Goal: Information Seeking & Learning: Learn about a topic

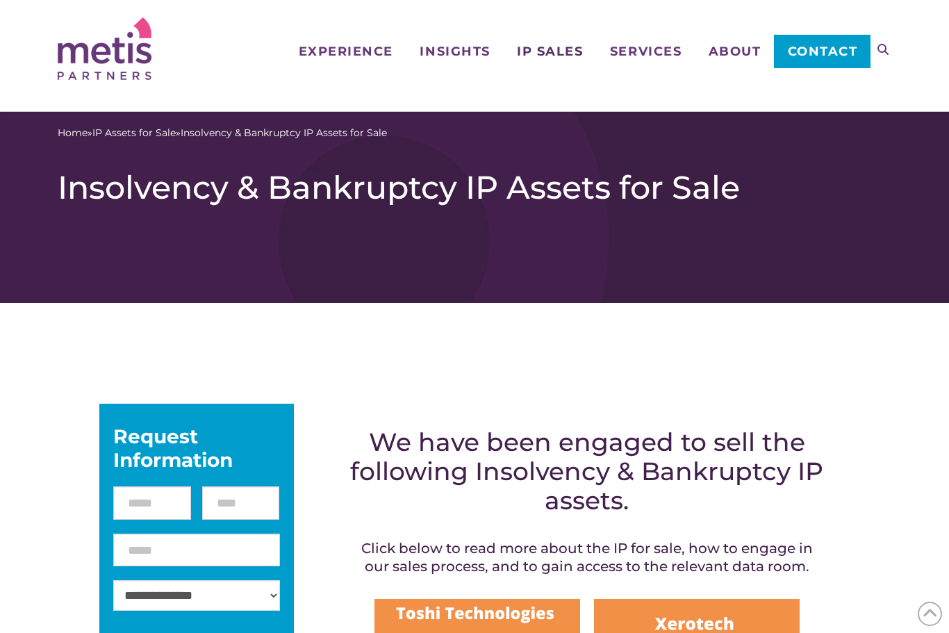
click at [550, 58] on span "IP Sales" at bounding box center [550, 51] width 66 height 13
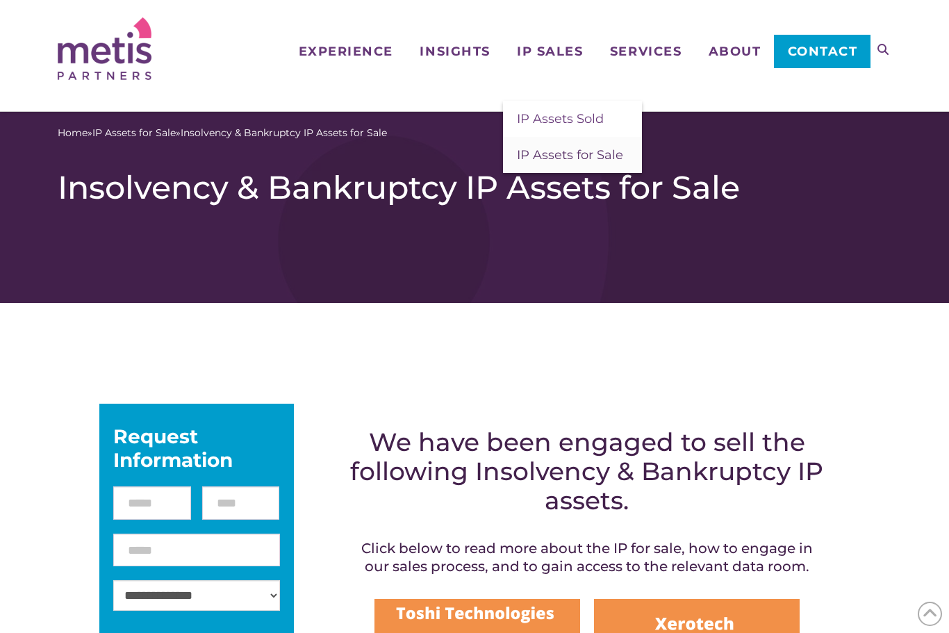
click at [616, 163] on link "IP Assets for Sale" at bounding box center [572, 155] width 139 height 36
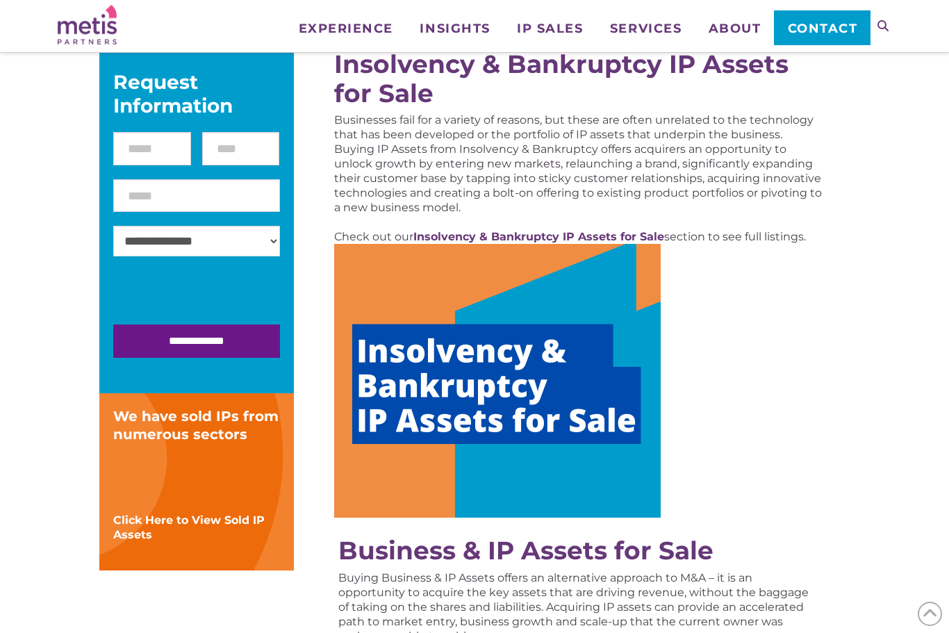
scroll to position [214, 0]
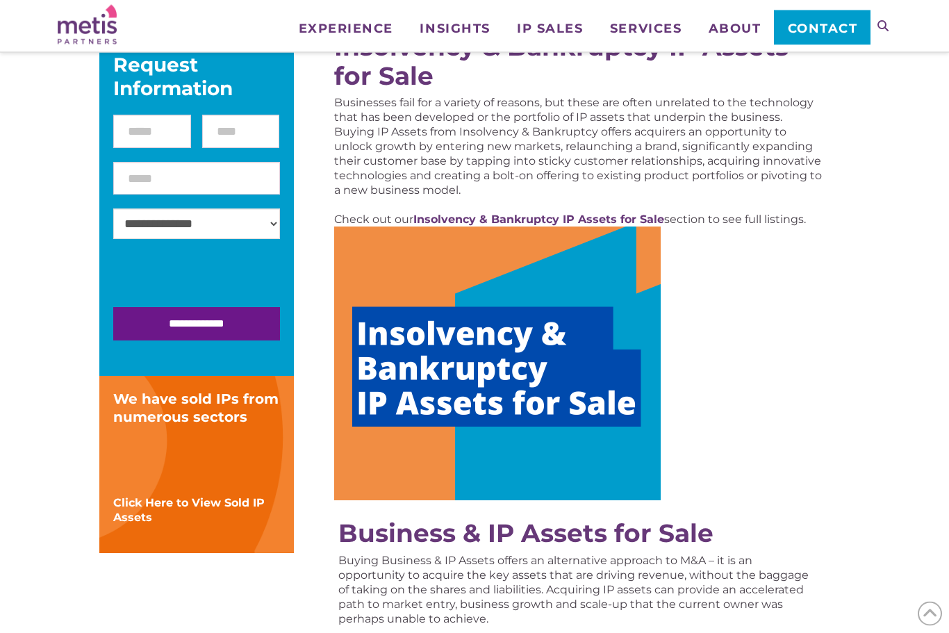
click at [623, 411] on img at bounding box center [497, 364] width 327 height 274
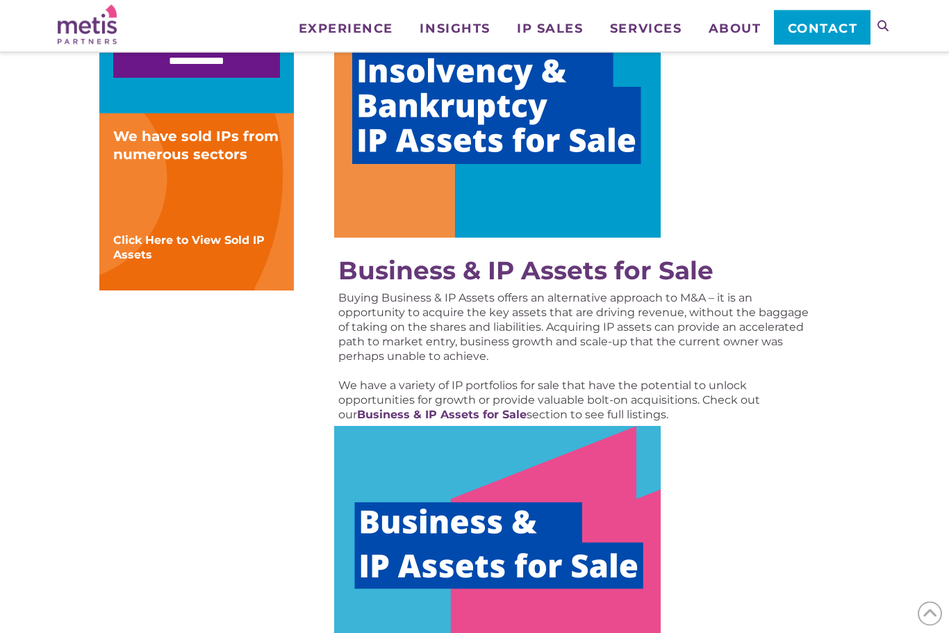
scroll to position [545, 0]
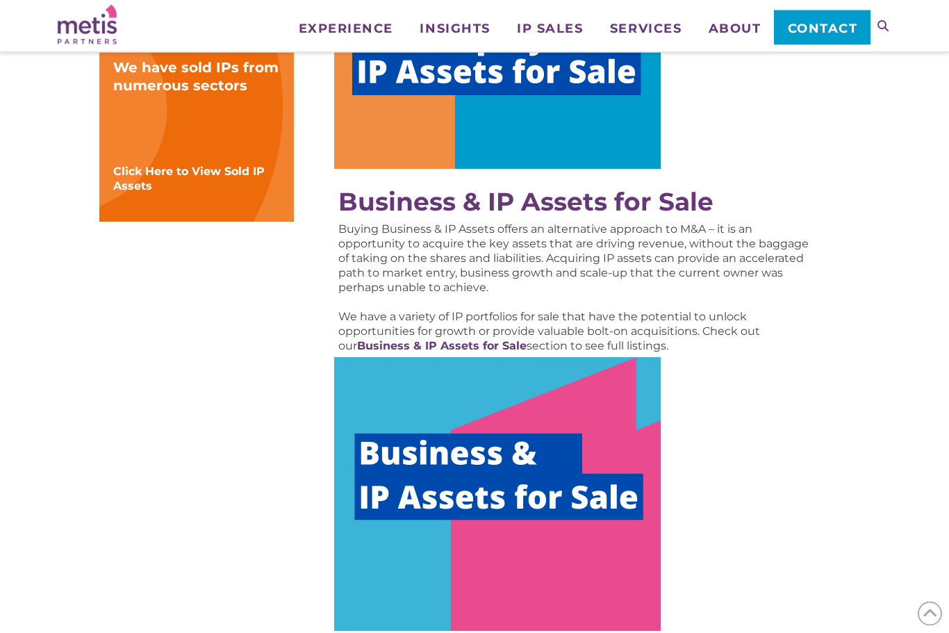
click at [392, 501] on img at bounding box center [497, 495] width 327 height 274
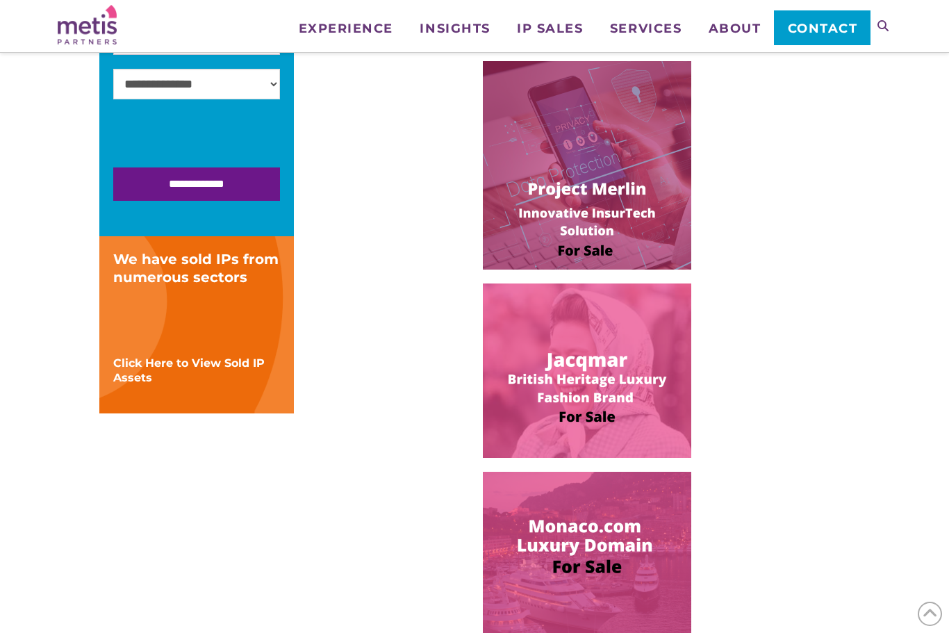
scroll to position [399, 0]
click at [668, 422] on img at bounding box center [587, 371] width 208 height 174
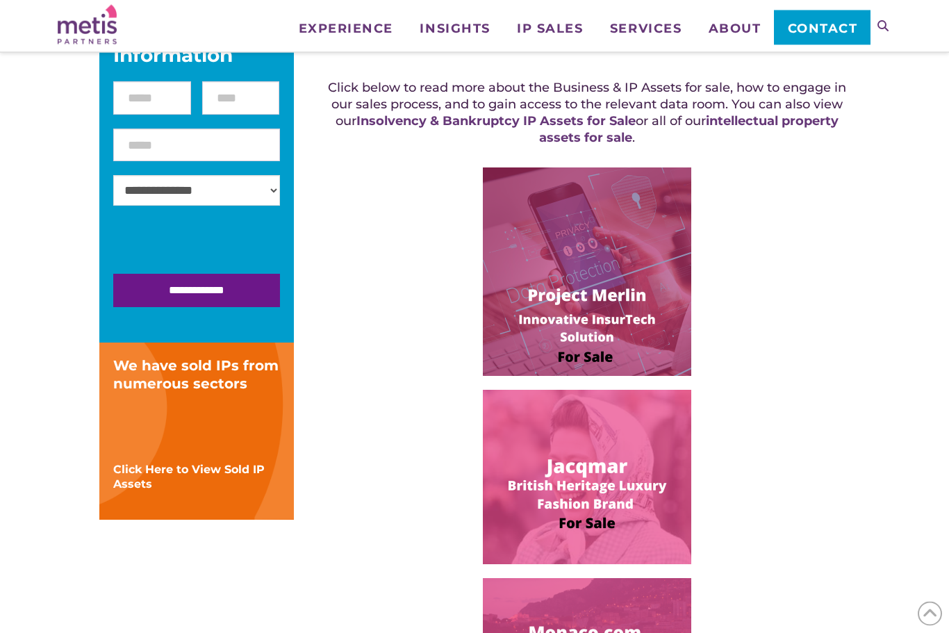
scroll to position [293, 0]
click at [647, 468] on img at bounding box center [587, 477] width 208 height 174
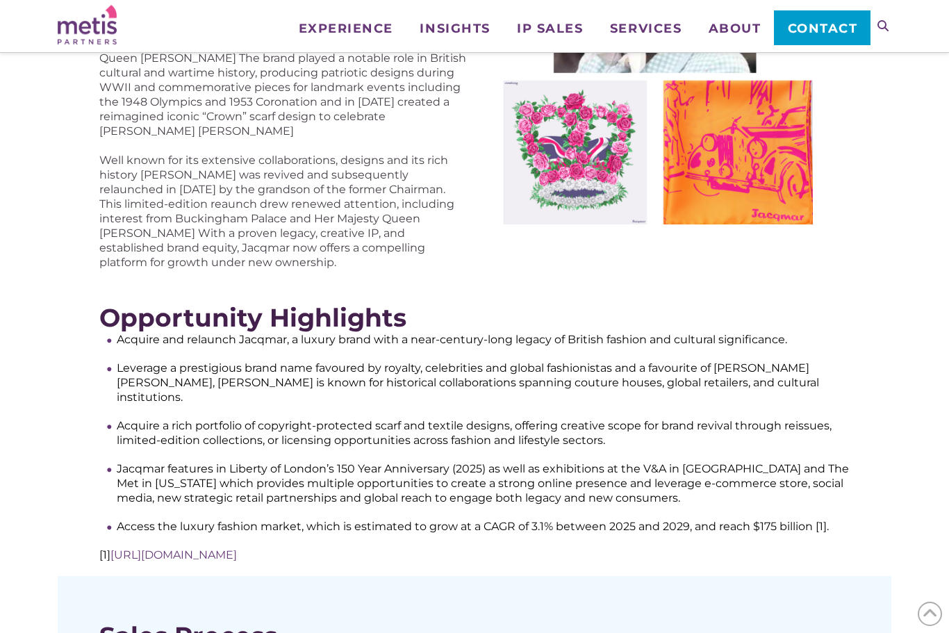
scroll to position [370, 0]
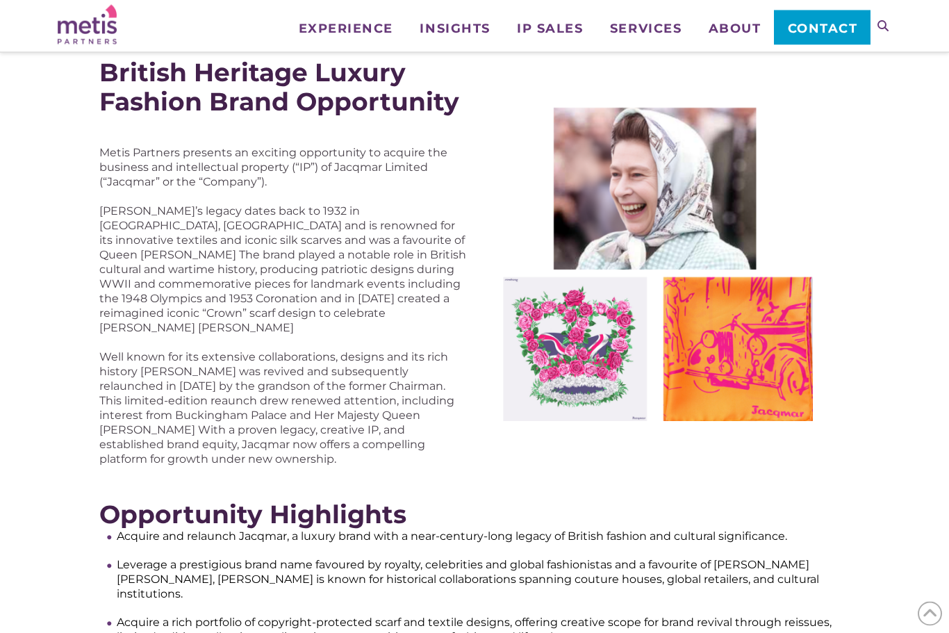
scroll to position [204, 0]
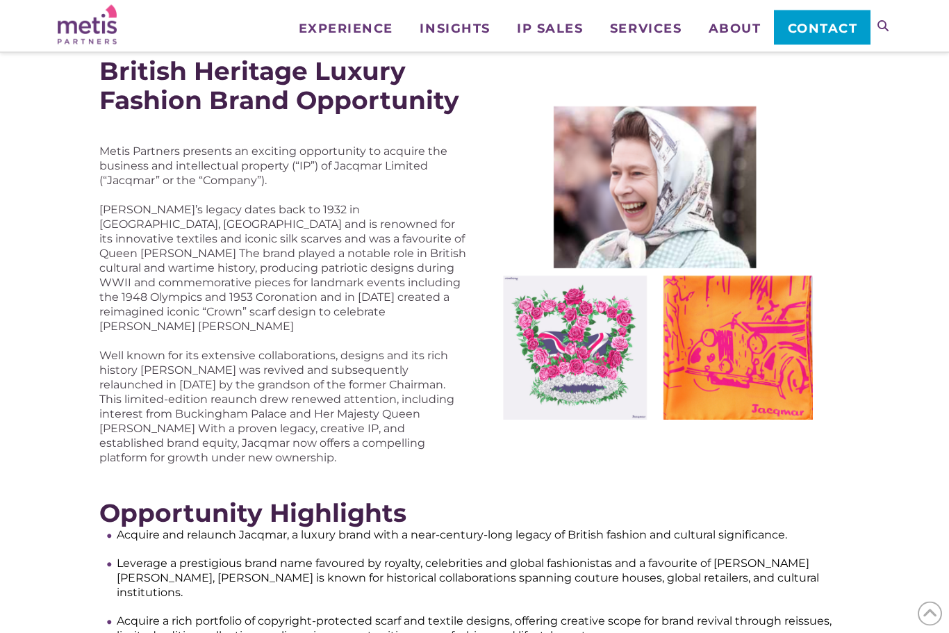
click at [37, 554] on div "British Heritage Luxury Fashion Brand Opportunity Metis Partners presents an ex…" at bounding box center [474, 573] width 949 height 1172
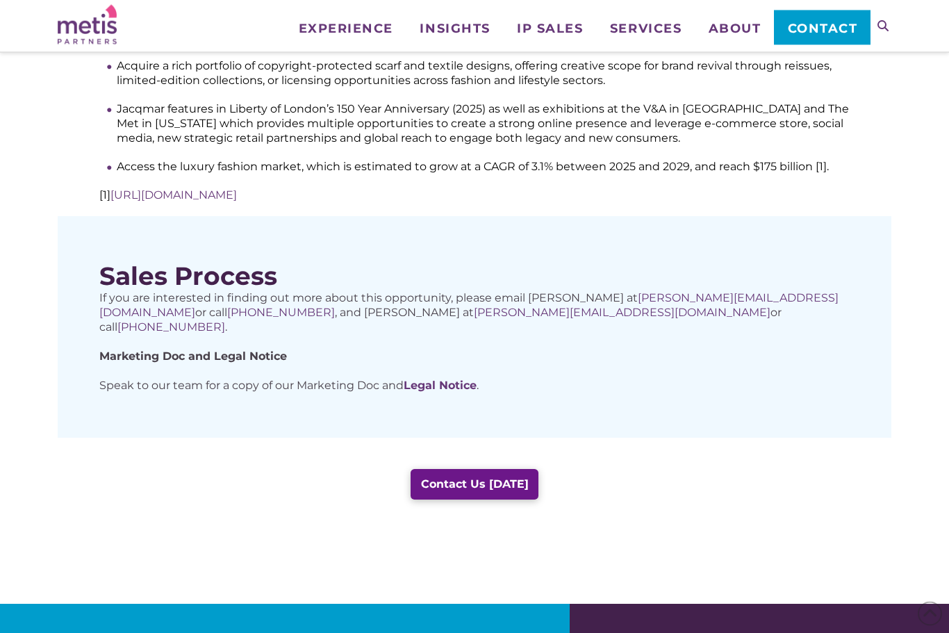
scroll to position [760, 0]
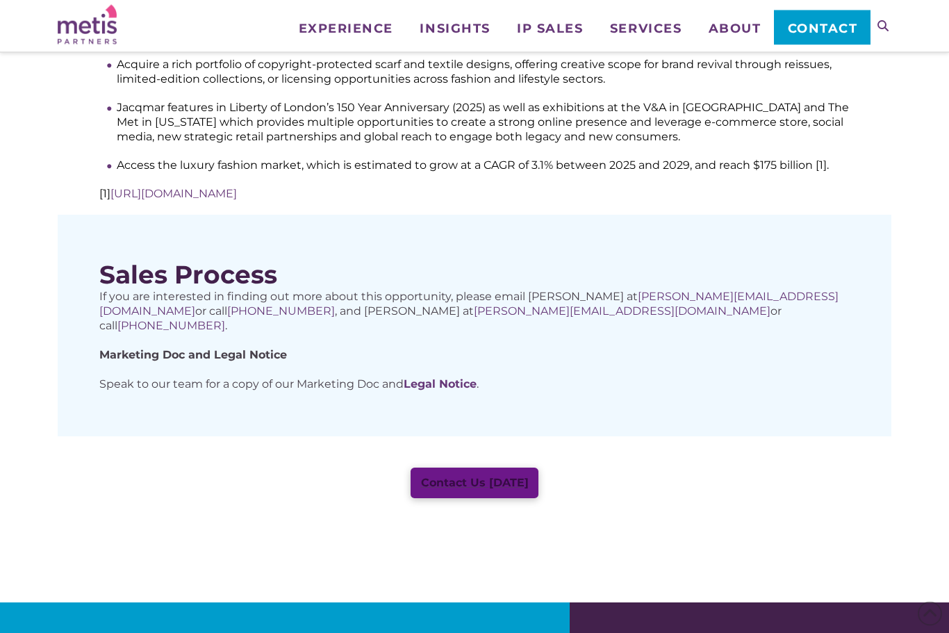
click at [500, 478] on span "Contact Us Today" at bounding box center [475, 483] width 108 height 11
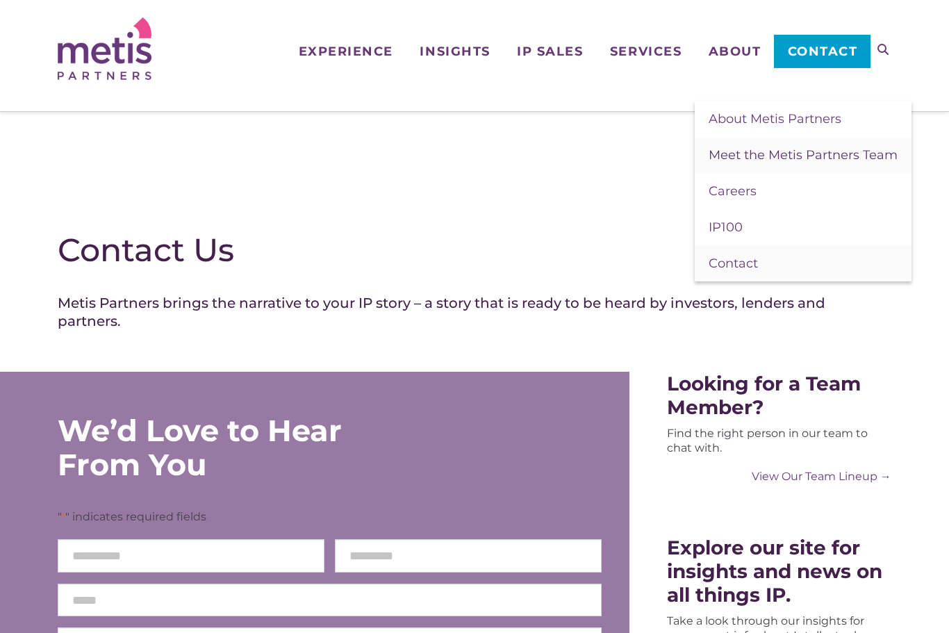
click at [859, 158] on span "Meet the Metis Partners Team" at bounding box center [803, 154] width 189 height 15
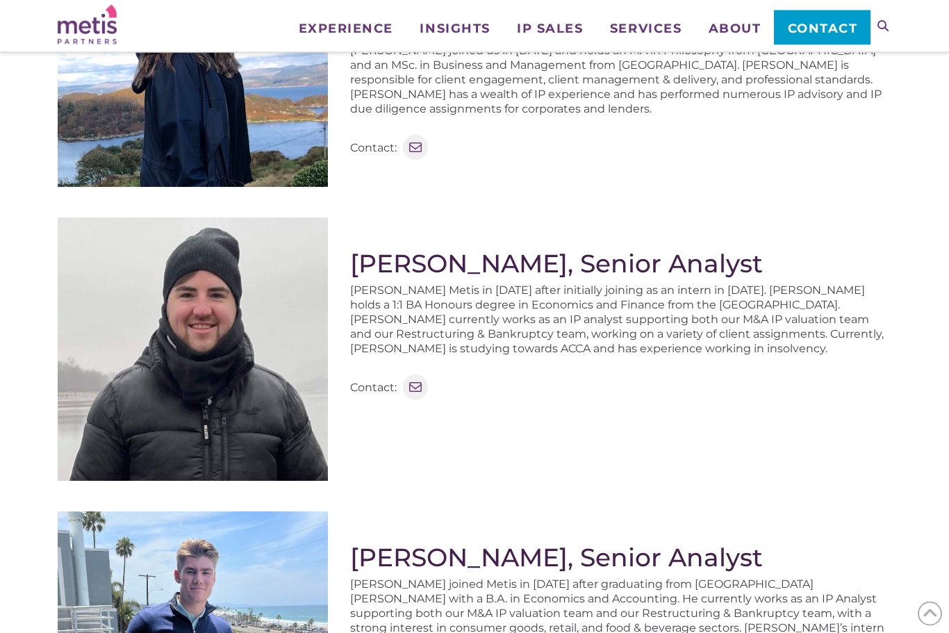
scroll to position [1245, 0]
click at [412, 381] on icon at bounding box center [415, 386] width 14 height 10
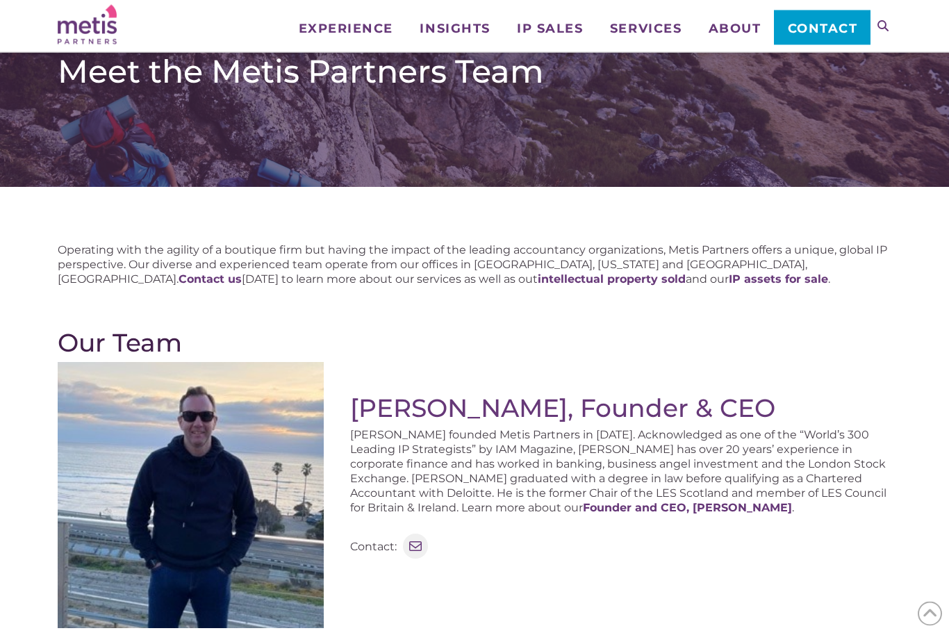
scroll to position [0, 0]
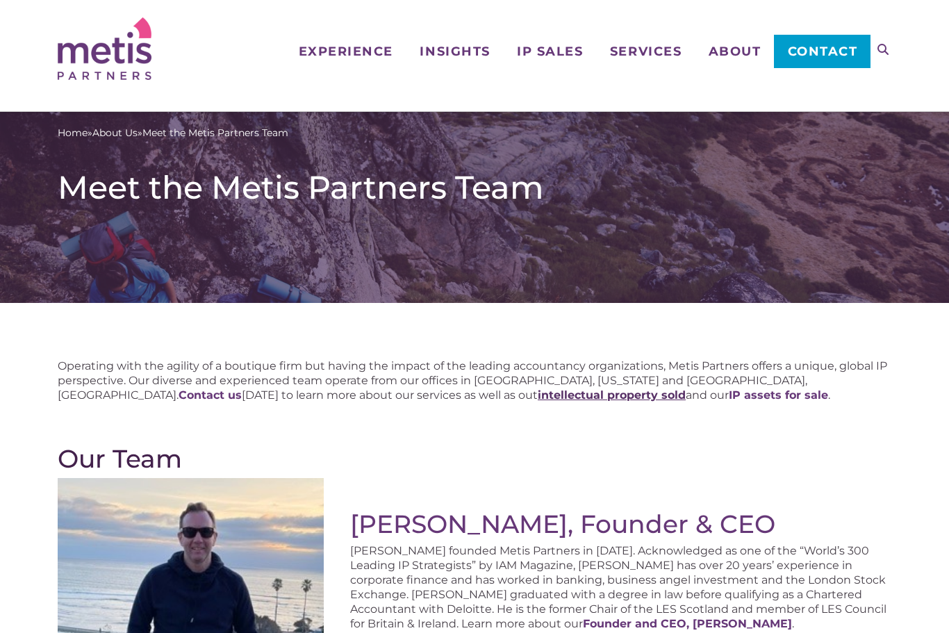
click at [538, 396] on strong "intellectual property sold" at bounding box center [612, 394] width 148 height 13
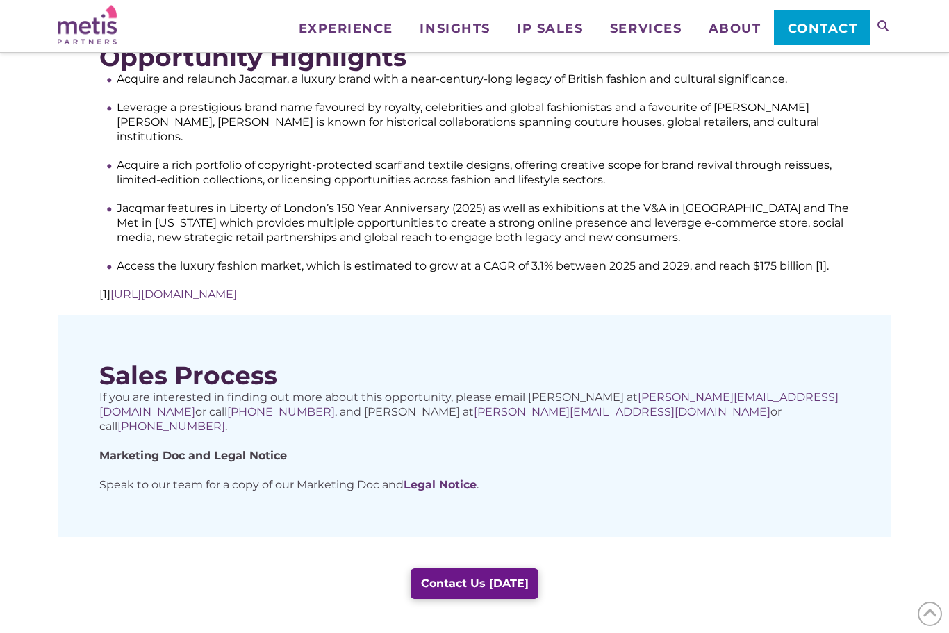
scroll to position [659, 0]
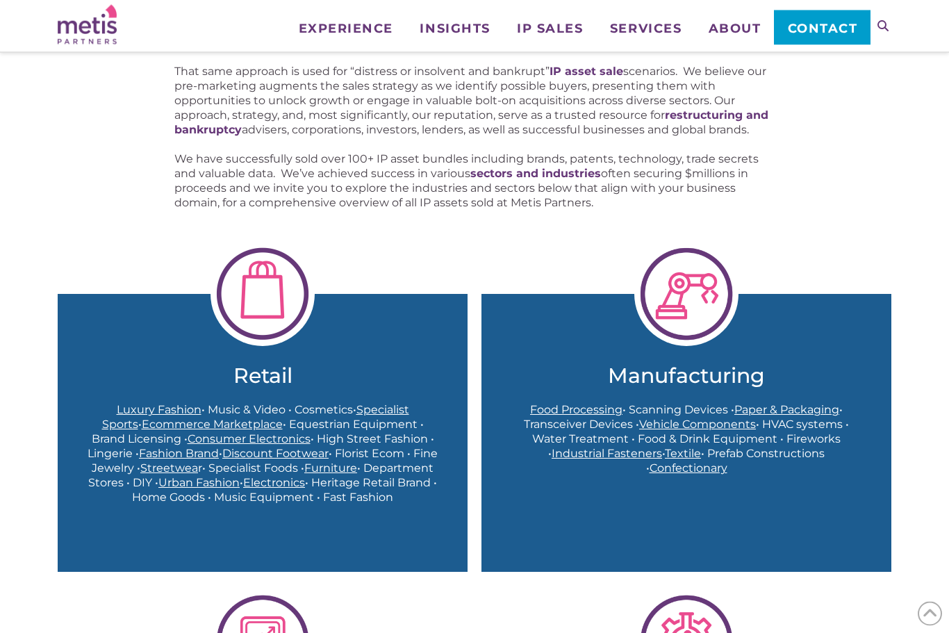
scroll to position [270, 0]
click at [117, 407] on span "Luxury Fashion" at bounding box center [159, 409] width 85 height 13
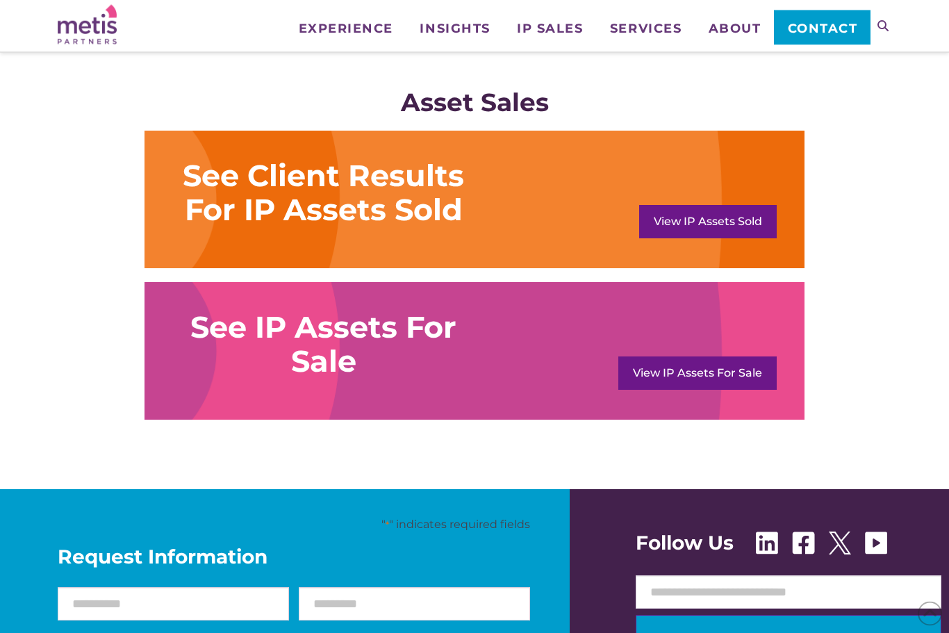
scroll to position [1048, 0]
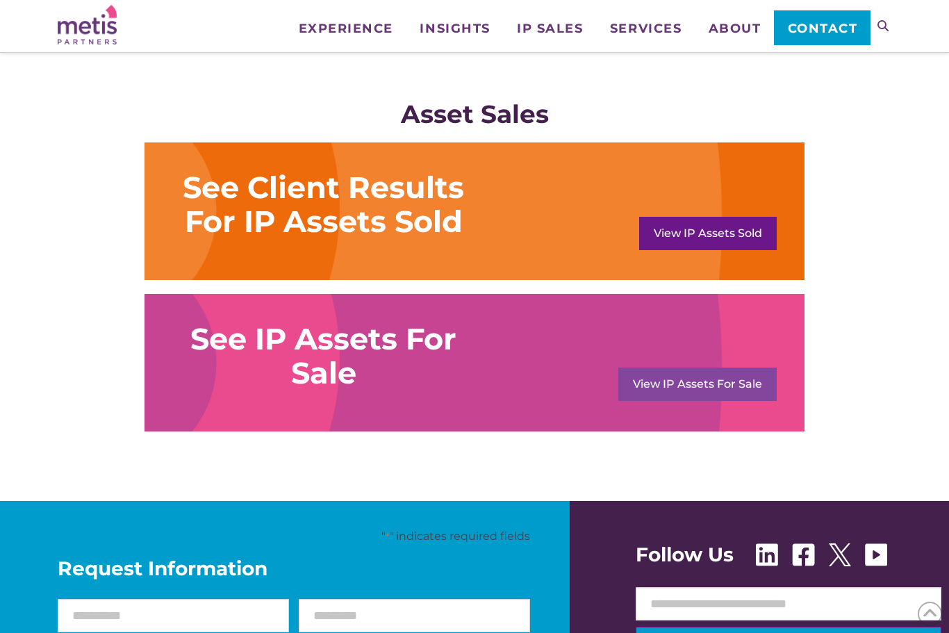
click at [695, 388] on link "View IP Assets For Sale" at bounding box center [697, 384] width 158 height 33
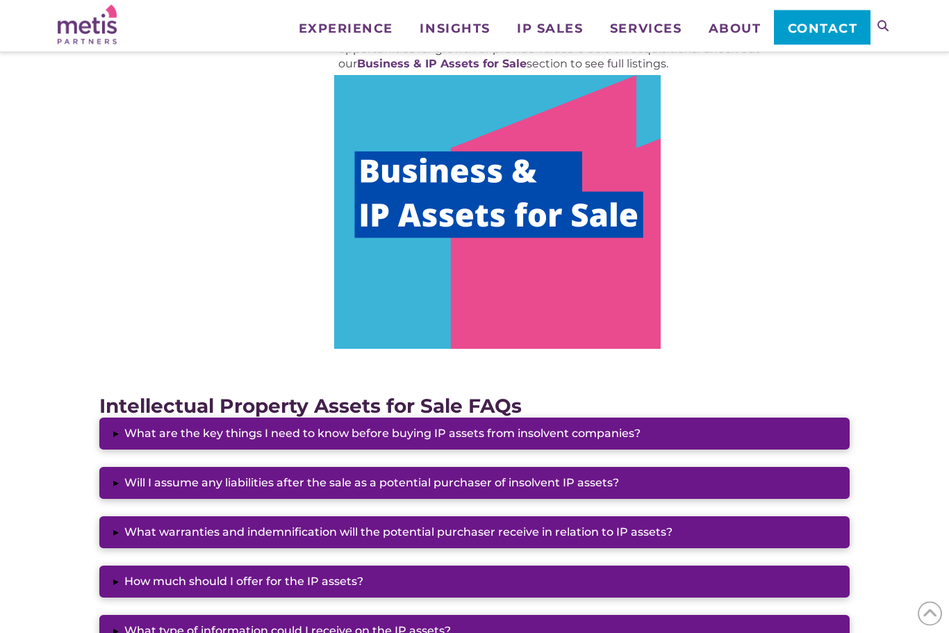
scroll to position [828, 0]
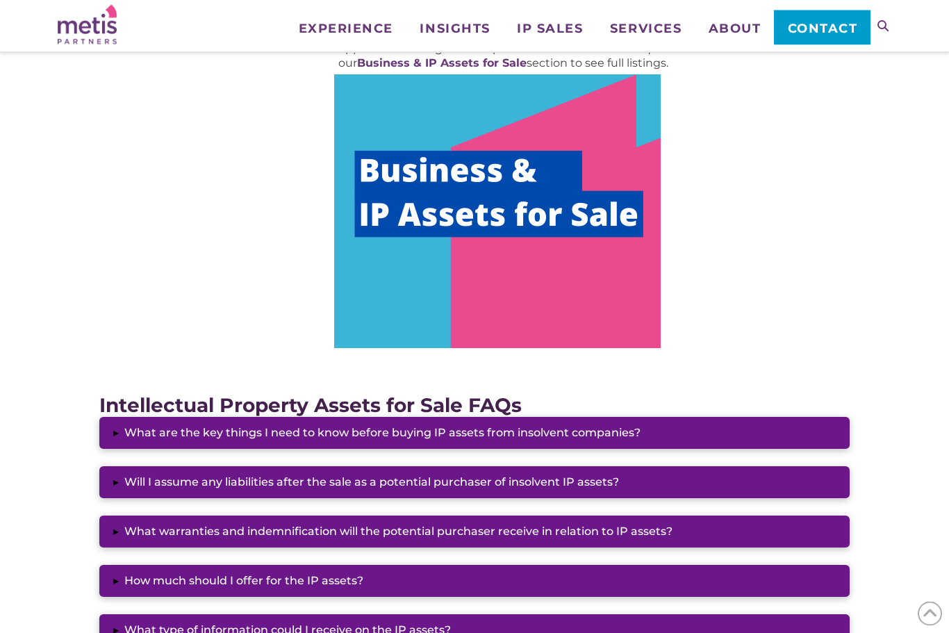
click at [594, 295] on img at bounding box center [497, 212] width 327 height 274
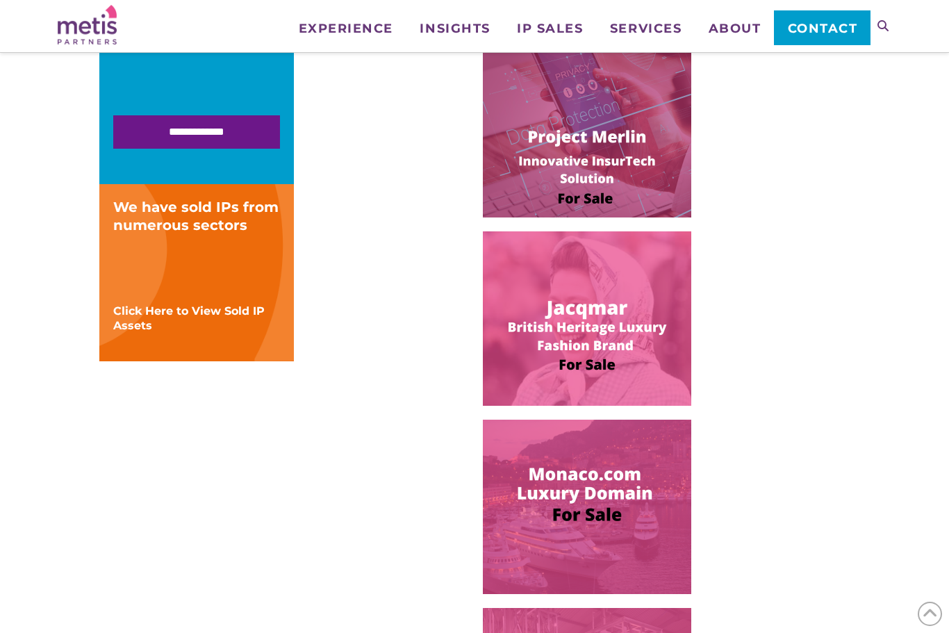
scroll to position [451, 0]
click at [629, 520] on img at bounding box center [587, 507] width 208 height 174
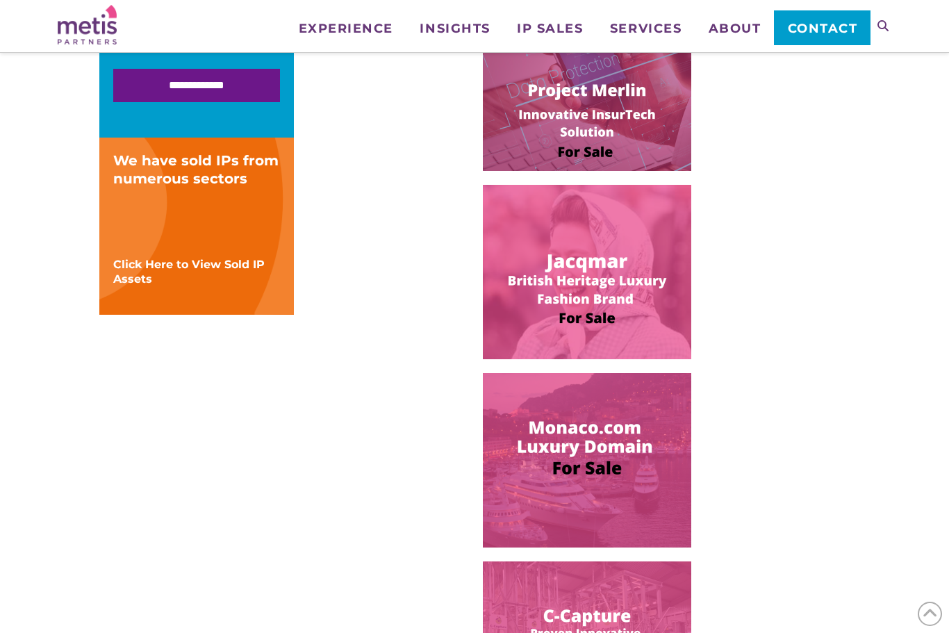
click at [540, 293] on img at bounding box center [587, 272] width 208 height 174
